Goal: Check status: Check status

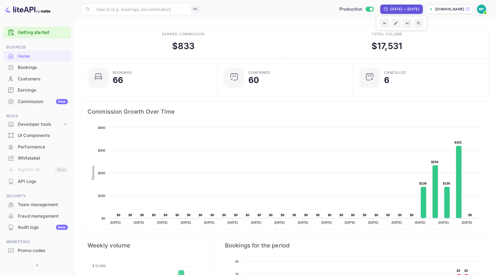
click at [391, 8] on div "[DATE] — [DATE]" at bounding box center [405, 9] width 29 height 5
select select "8"
select select "2025"
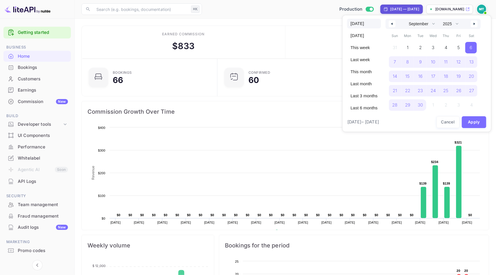
click at [358, 22] on span "[DATE]" at bounding box center [364, 24] width 34 height 10
select select "9"
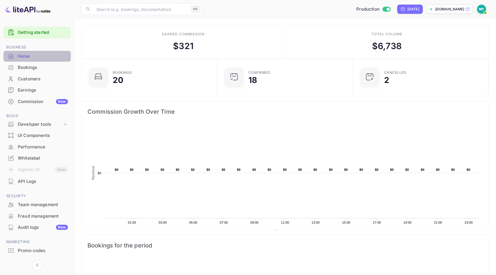
click at [22, 58] on div "Home" at bounding box center [43, 56] width 50 height 7
click at [408, 7] on div "[DATE]" at bounding box center [414, 9] width 12 height 5
select select "9"
select select "2025"
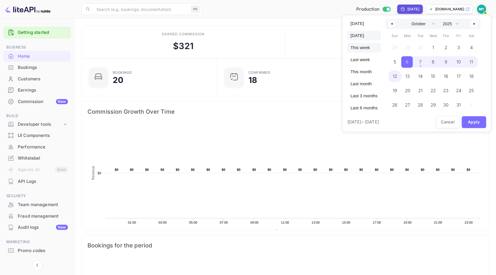
click at [368, 46] on span "This week" at bounding box center [364, 48] width 34 height 10
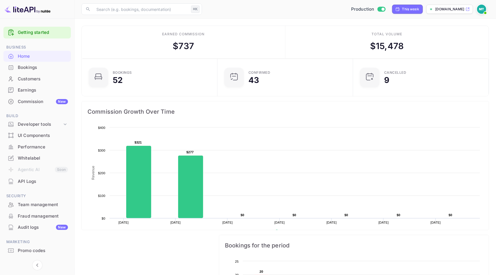
click at [403, 8] on div "This week" at bounding box center [411, 9] width 17 height 5
select select "9"
select select "2025"
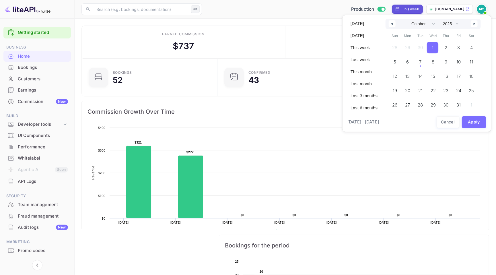
click at [439, 46] on span "1" at bounding box center [432, 47] width 11 height 11
click at [400, 75] on span "12" at bounding box center [394, 76] width 11 height 11
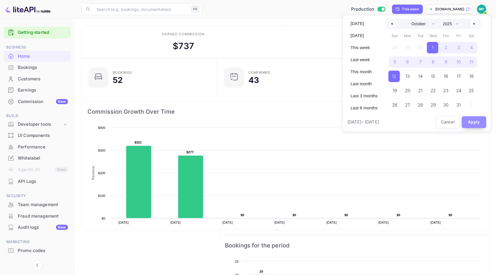
click at [473, 121] on button "Apply" at bounding box center [474, 122] width 25 height 12
select select "8"
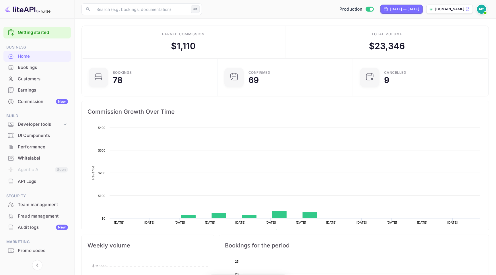
scroll to position [93, 132]
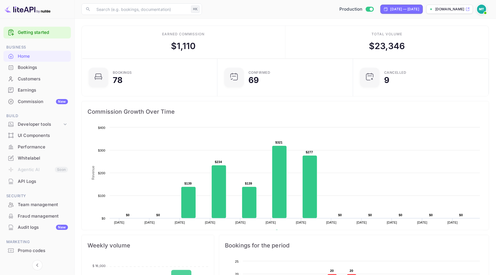
click at [24, 67] on div "Bookings" at bounding box center [43, 67] width 50 height 7
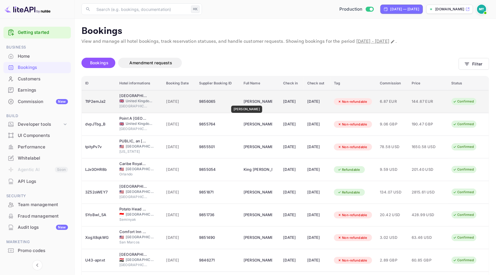
click at [244, 102] on div "Dalia Castillo" at bounding box center [258, 101] width 29 height 9
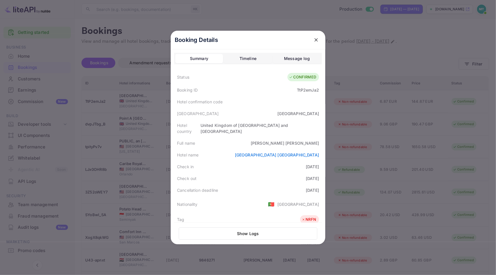
click at [315, 41] on icon "close" at bounding box center [316, 39] width 3 height 3
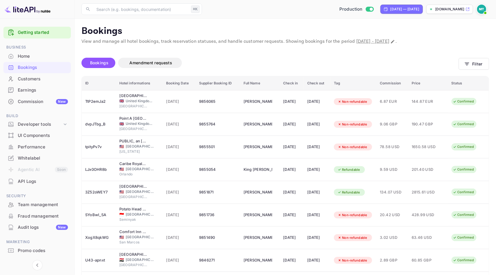
click at [261, 24] on main "Bookings View and manage all hotel bookings, track reservation statuses, and ha…" at bounding box center [286, 180] width 422 height 323
